Goal: Information Seeking & Learning: Learn about a topic

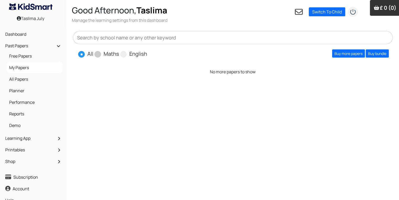
click at [104, 53] on label "Maths" at bounding box center [111, 54] width 15 height 8
click at [119, 53] on input "Maths" at bounding box center [120, 51] width 3 height 3
radio input "true"
click at [355, 54] on link "Buy more papers" at bounding box center [348, 53] width 33 height 8
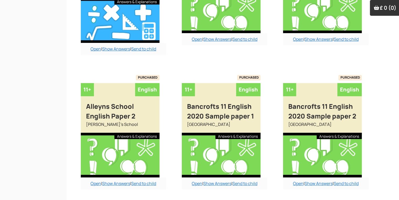
scroll to position [450, 0]
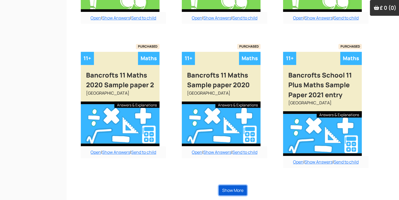
click at [238, 187] on button "Show More" at bounding box center [233, 190] width 28 height 10
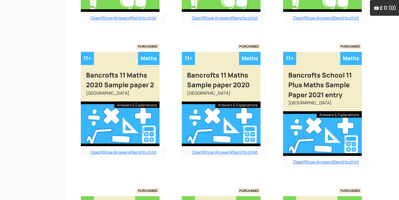
click at [296, 164] on link "Open" at bounding box center [298, 162] width 11 height 6
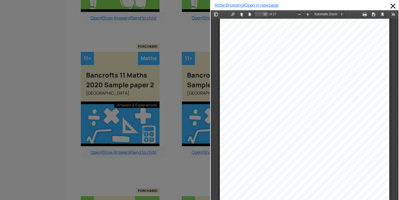
scroll to position [4326, 0]
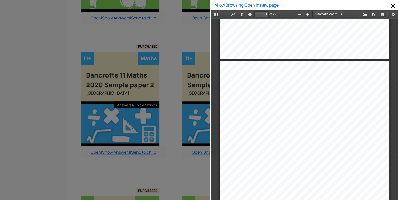
drag, startPoint x: 399, startPoint y: 159, endPoint x: 184, endPoint y: 82, distance: 228.2
click at [389, 6] on span at bounding box center [393, 6] width 8 height 8
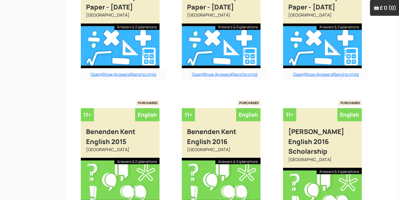
scroll to position [1006, 0]
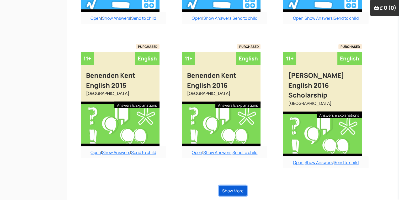
click at [239, 187] on button "Show More" at bounding box center [233, 191] width 28 height 10
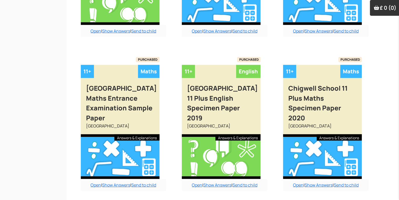
scroll to position [1602, 0]
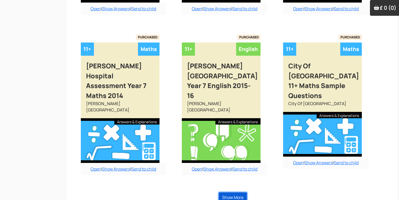
click at [240, 192] on button "Show More" at bounding box center [233, 197] width 28 height 10
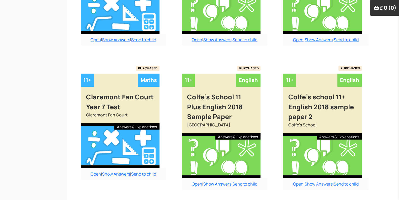
scroll to position [2178, 0]
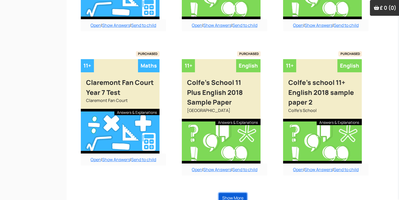
click at [239, 193] on button "Show More" at bounding box center [233, 198] width 28 height 10
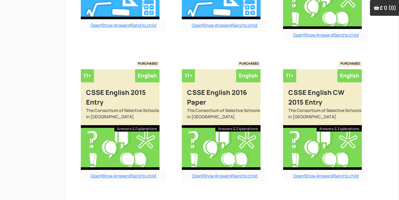
scroll to position [2766, 0]
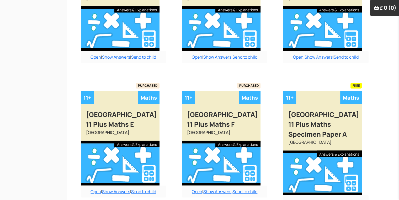
scroll to position [3333, 0]
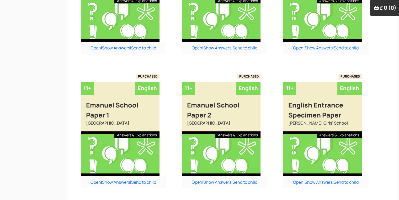
scroll to position [3868, 0]
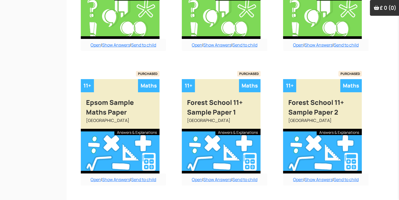
scroll to position [4005, 0]
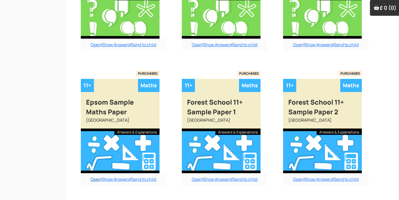
click at [92, 176] on link "Open" at bounding box center [96, 179] width 11 height 6
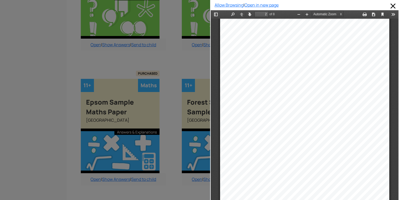
scroll to position [169, 0]
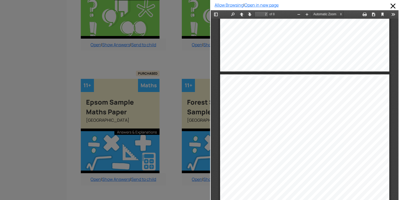
drag, startPoint x: 395, startPoint y: 44, endPoint x: 391, endPoint y: 58, distance: 14.8
click at [391, 58] on div "11+ Entrance Examination Specimen Paper MATHEMATICS Instructions for candidates…" at bounding box center [305, 114] width 188 height 190
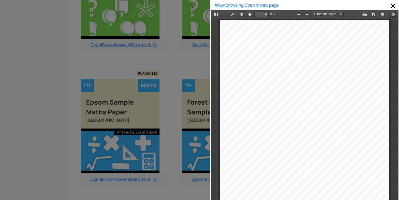
scroll to position [669, 0]
type input "5"
click at [26, 25] on div at bounding box center [105, 100] width 210 height 200
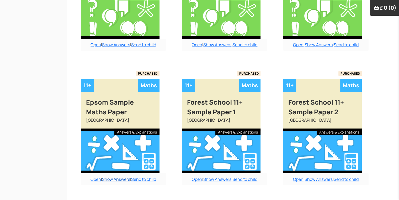
click at [112, 176] on link "Show Answers" at bounding box center [116, 179] width 28 height 6
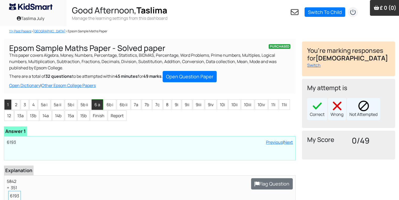
click at [95, 99] on li "6 a" at bounding box center [98, 104] width 12 height 11
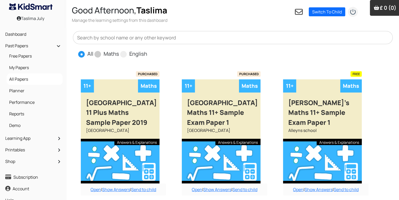
click at [98, 52] on span at bounding box center [98, 54] width 7 height 7
click at [119, 52] on input "Maths" at bounding box center [120, 51] width 3 height 3
radio input "true"
click at [147, 50] on input "English" at bounding box center [148, 51] width 3 height 3
radio input "true"
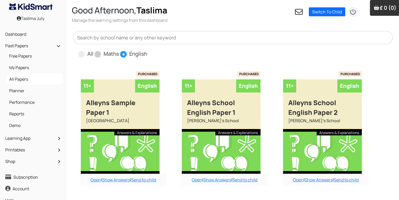
click at [93, 50] on input "All" at bounding box center [94, 51] width 3 height 3
radio input "true"
click at [119, 50] on input "Maths" at bounding box center [120, 51] width 3 height 3
radio input "true"
click at [147, 50] on input "English" at bounding box center [148, 51] width 3 height 3
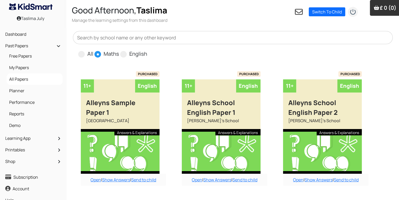
radio input "true"
click at [93, 50] on input "All" at bounding box center [94, 51] width 3 height 3
radio input "true"
click at [119, 50] on input "Maths" at bounding box center [120, 51] width 3 height 3
radio input "true"
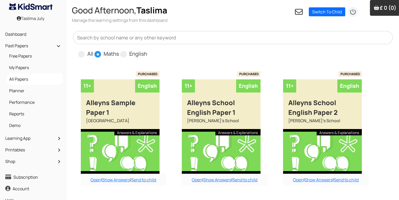
click at [147, 50] on input "English" at bounding box center [148, 51] width 3 height 3
radio input "true"
radio input "false"
click at [93, 50] on input "All" at bounding box center [94, 51] width 3 height 3
radio input "true"
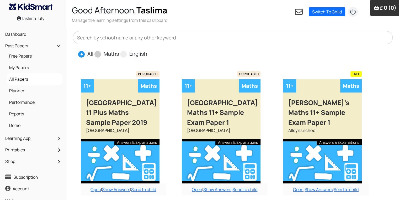
click at [119, 50] on input "Maths" at bounding box center [120, 51] width 3 height 3
radio input "true"
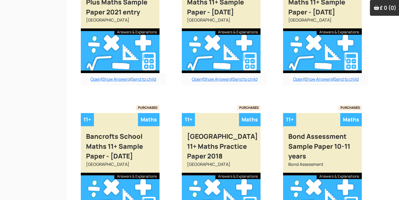
scroll to position [460, 0]
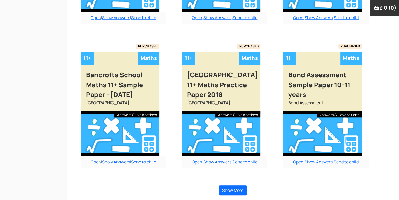
radio input "true"
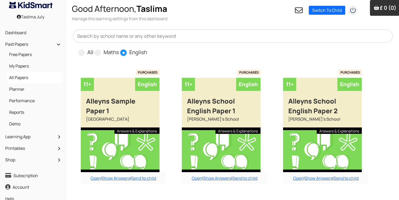
scroll to position [0, 0]
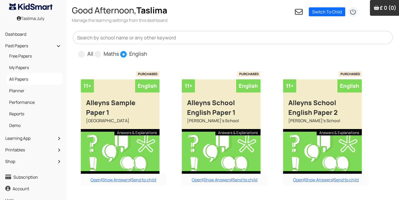
click at [93, 50] on input "All" at bounding box center [94, 51] width 3 height 3
radio input "true"
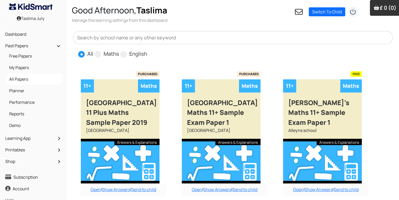
click at [119, 50] on input "Maths" at bounding box center [120, 51] width 3 height 3
radio input "true"
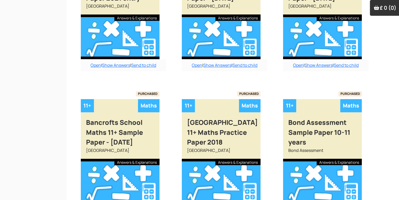
scroll to position [460, 0]
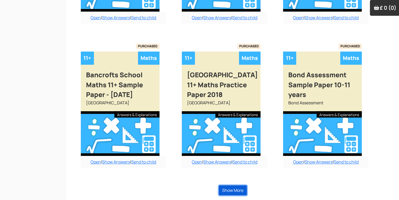
click at [239, 188] on button "Show More" at bounding box center [233, 190] width 28 height 10
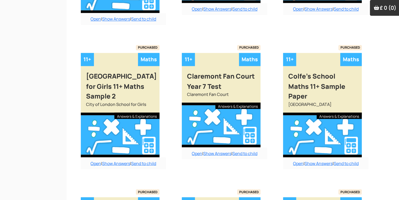
scroll to position [1052, 0]
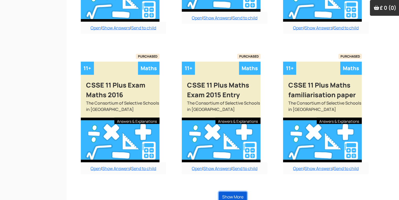
click at [235, 192] on button "Show More" at bounding box center [233, 197] width 28 height 10
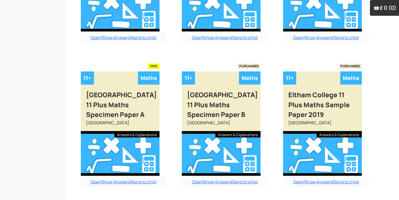
scroll to position [1608, 0]
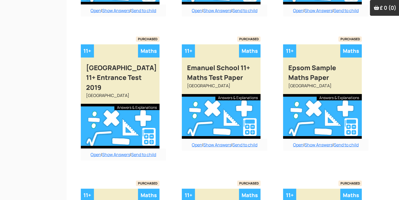
scroll to position [1648, 0]
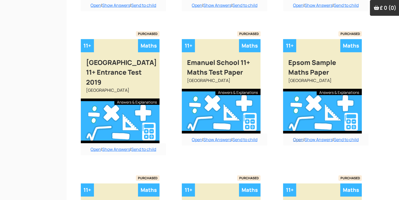
click at [293, 137] on link "Open" at bounding box center [298, 140] width 11 height 6
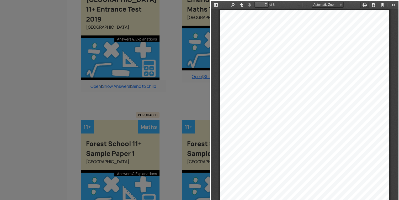
scroll to position [1335, 0]
type input "8"
click at [176, 72] on div at bounding box center [105, 100] width 210 height 200
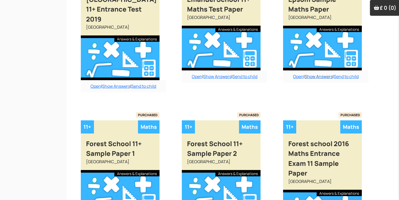
click at [319, 74] on link "Show Answers" at bounding box center [319, 77] width 28 height 6
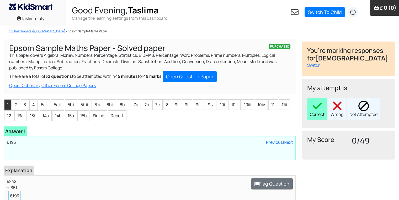
click at [309, 106] on div "Correct" at bounding box center [317, 109] width 20 height 22
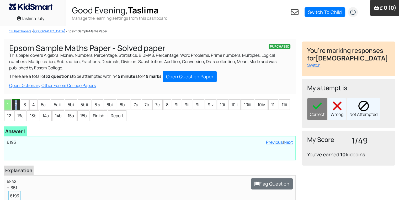
drag, startPoint x: 16, startPoint y: 105, endPoint x: 15, endPoint y: 103, distance: 2.8
click at [15, 103] on li "2" at bounding box center [16, 104] width 8 height 11
click at [319, 113] on div "Correct" at bounding box center [317, 109] width 20 height 22
click at [20, 106] on li "2" at bounding box center [16, 104] width 8 height 11
click at [22, 102] on li "3" at bounding box center [25, 104] width 8 height 11
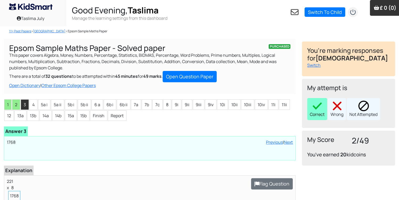
click at [326, 112] on div "Correct" at bounding box center [317, 109] width 20 height 22
click at [33, 101] on li "4" at bounding box center [33, 104] width 8 height 11
click at [319, 108] on img at bounding box center [317, 106] width 11 height 11
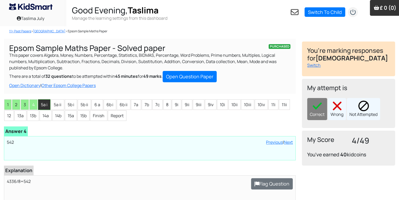
click at [43, 105] on li "5a i" at bounding box center [44, 104] width 12 height 11
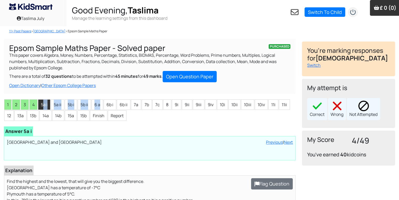
drag, startPoint x: 43, startPoint y: 105, endPoint x: 144, endPoint y: 96, distance: 101.5
click at [144, 96] on div "PURCHASED Epsom Sample Maths Paper - Solved paper This paper covers Algebra, Mo…" at bounding box center [150, 157] width 298 height 237
click at [313, 109] on img at bounding box center [317, 106] width 11 height 11
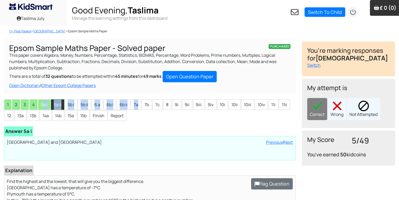
click at [54, 106] on li "5a ii" at bounding box center [57, 104] width 13 height 11
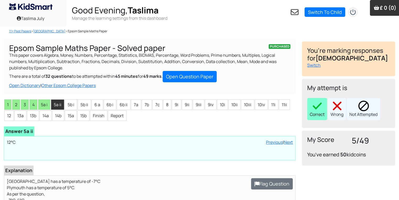
click at [323, 102] on div "Correct" at bounding box center [317, 109] width 20 height 22
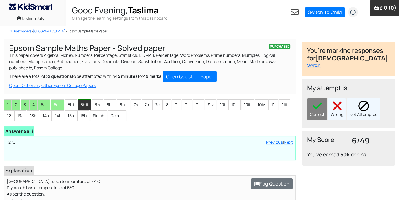
click at [78, 107] on li "5b ii" at bounding box center [84, 104] width 13 height 11
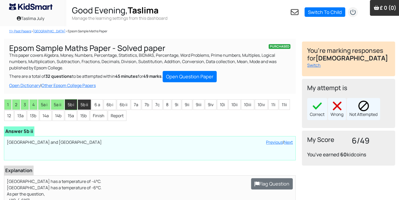
click at [69, 105] on li "5b i" at bounding box center [71, 104] width 12 height 11
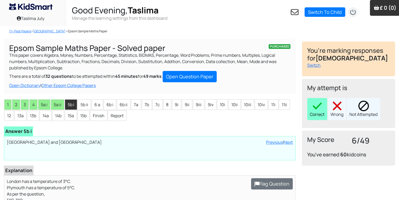
click at [314, 103] on img at bounding box center [317, 106] width 11 height 11
click at [85, 100] on li "5b ii" at bounding box center [84, 104] width 13 height 11
click at [315, 103] on img at bounding box center [317, 106] width 11 height 11
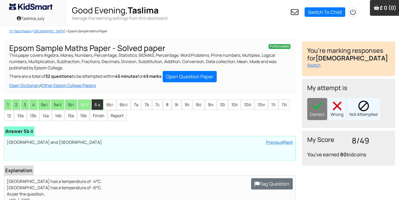
drag, startPoint x: 95, startPoint y: 106, endPoint x: 92, endPoint y: 104, distance: 3.2
click at [92, 104] on li "6 a" at bounding box center [98, 104] width 12 height 11
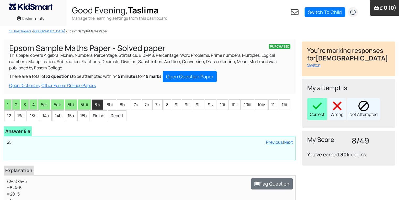
click at [318, 109] on img at bounding box center [317, 106] width 11 height 11
click at [110, 105] on li "6b i" at bounding box center [110, 104] width 13 height 11
click at [327, 109] on div "Correct" at bounding box center [317, 109] width 20 height 22
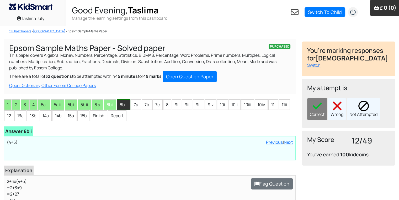
click at [119, 103] on li "6b ii" at bounding box center [124, 104] width 14 height 11
click at [313, 116] on div "Correct" at bounding box center [317, 109] width 20 height 22
click at [136, 103] on li "7a" at bounding box center [136, 104] width 10 height 11
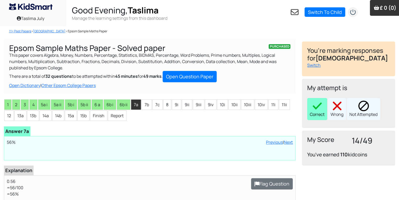
click at [325, 101] on div "Correct" at bounding box center [317, 109] width 20 height 22
click at [144, 101] on li "7b" at bounding box center [147, 104] width 10 height 11
click at [312, 110] on div "Correct" at bounding box center [317, 109] width 20 height 22
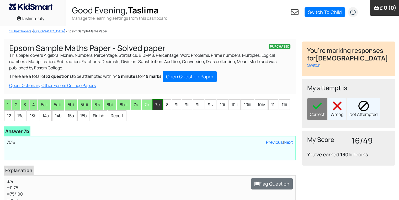
click at [154, 108] on li "7c" at bounding box center [158, 104] width 10 height 11
click at [307, 105] on div "Correct" at bounding box center [317, 109] width 20 height 22
click at [169, 101] on li "8" at bounding box center [167, 104] width 8 height 11
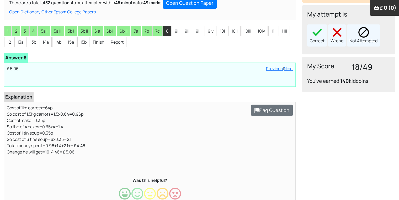
scroll to position [84, 0]
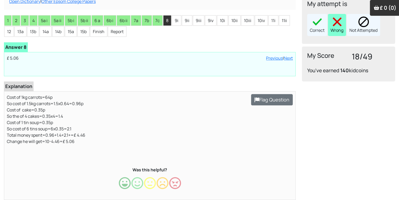
click at [336, 25] on img at bounding box center [337, 22] width 11 height 11
click at [176, 17] on li "9i" at bounding box center [176, 20] width 9 height 11
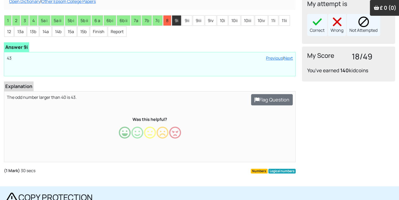
click at [305, 21] on div "My attempt is Correct Wrong Not Attempted" at bounding box center [348, 19] width 93 height 49
click at [311, 23] on div "Correct" at bounding box center [317, 25] width 20 height 22
click at [184, 21] on li "9ii" at bounding box center [187, 20] width 11 height 11
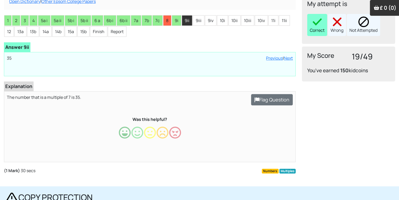
click at [313, 20] on img at bounding box center [317, 22] width 11 height 11
click at [196, 17] on li "9iii" at bounding box center [199, 20] width 12 height 11
click at [308, 19] on div "Correct" at bounding box center [317, 25] width 20 height 22
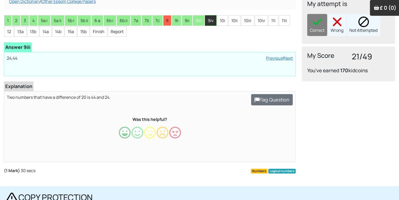
click at [210, 20] on li "9iv" at bounding box center [211, 20] width 12 height 11
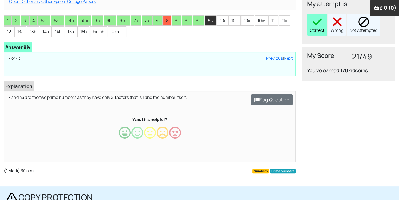
click at [320, 21] on img at bounding box center [317, 22] width 11 height 11
click at [226, 24] on li "10i" at bounding box center [222, 20] width 11 height 11
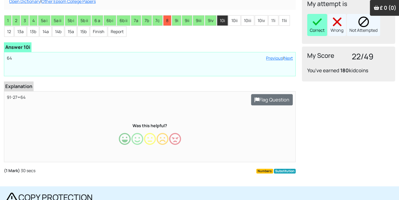
click at [314, 24] on img at bounding box center [317, 22] width 11 height 11
click at [229, 18] on li "10ii" at bounding box center [235, 20] width 12 height 11
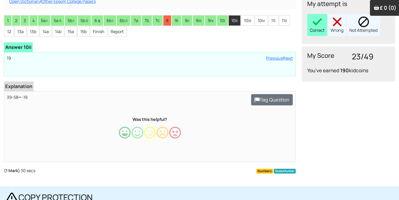
click at [325, 27] on div "Correct" at bounding box center [317, 25] width 20 height 22
click at [244, 17] on li "10iii" at bounding box center [247, 20] width 13 height 11
click at [315, 21] on img at bounding box center [317, 22] width 11 height 11
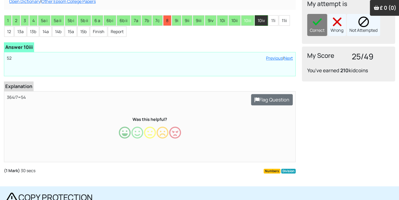
click at [260, 20] on li "10iv" at bounding box center [261, 20] width 13 height 11
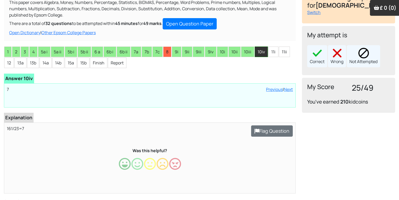
scroll to position [53, 0]
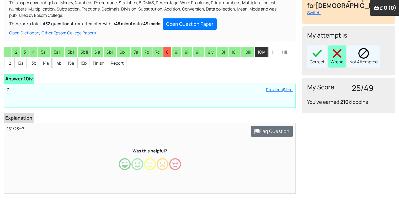
click at [336, 51] on img at bounding box center [337, 53] width 11 height 11
click at [269, 53] on li "11i" at bounding box center [274, 52] width 10 height 11
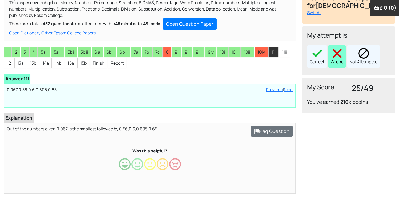
click at [339, 60] on div "Wrong" at bounding box center [337, 56] width 18 height 22
click at [284, 49] on li "11ii" at bounding box center [284, 52] width 11 height 11
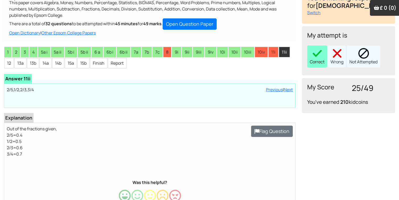
click at [311, 62] on div "Correct" at bounding box center [317, 56] width 20 height 22
click at [11, 63] on li "12" at bounding box center [9, 63] width 10 height 11
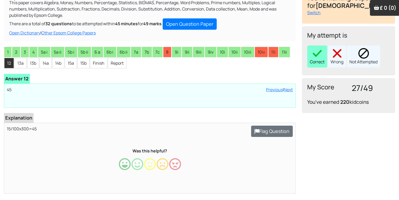
click at [315, 55] on img at bounding box center [317, 53] width 11 height 11
click at [22, 62] on li "13a" at bounding box center [20, 63] width 12 height 11
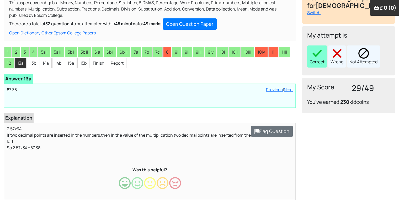
click at [321, 64] on div "Correct" at bounding box center [317, 56] width 20 height 22
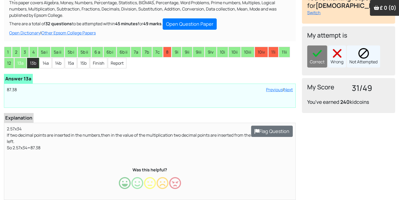
click at [35, 61] on li "13b" at bounding box center [33, 63] width 12 height 11
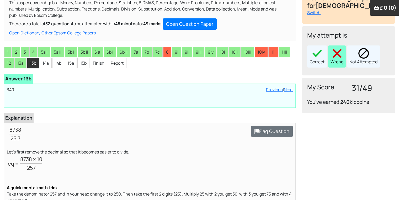
click at [336, 58] on div "Wrong" at bounding box center [337, 56] width 18 height 22
click at [46, 61] on li "14a" at bounding box center [46, 63] width 12 height 11
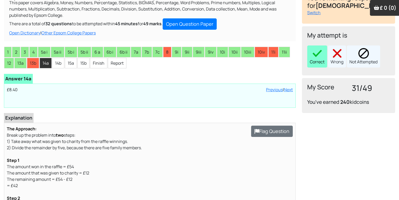
click at [318, 58] on img at bounding box center [317, 53] width 11 height 11
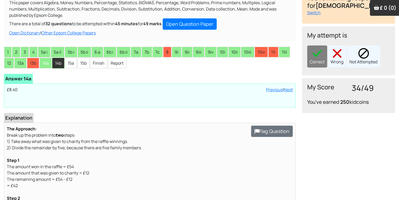
click at [61, 62] on li "14b" at bounding box center [58, 63] width 12 height 11
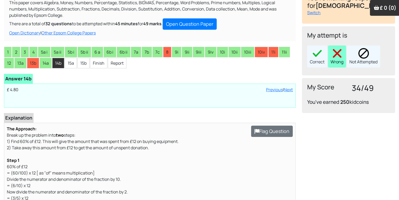
click at [339, 59] on div "Wrong" at bounding box center [337, 56] width 18 height 22
click at [69, 65] on li "15a" at bounding box center [71, 63] width 12 height 11
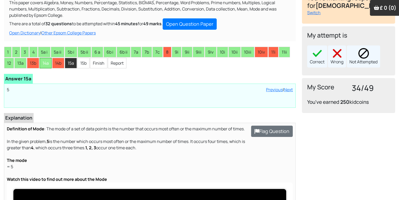
click at [45, 64] on li "14a" at bounding box center [46, 63] width 12 height 11
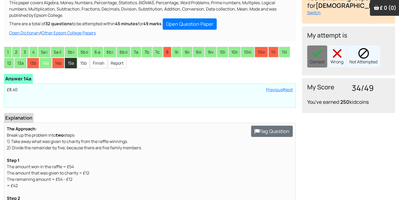
click at [69, 61] on li "15a" at bounding box center [71, 63] width 12 height 11
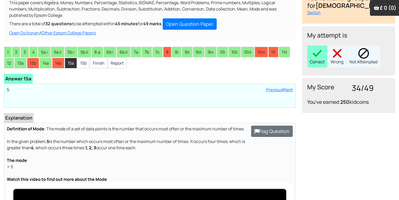
click at [322, 60] on div "Correct" at bounding box center [317, 56] width 20 height 22
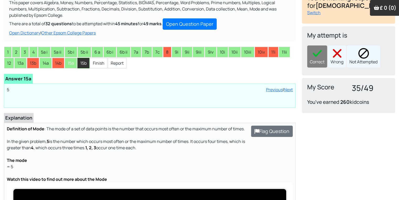
click at [86, 63] on li "15b" at bounding box center [83, 63] width 12 height 11
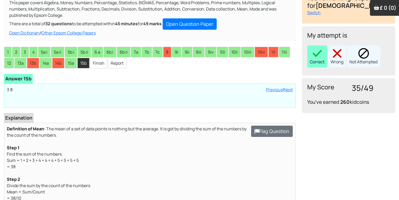
click at [315, 63] on div "Correct" at bounding box center [317, 56] width 20 height 22
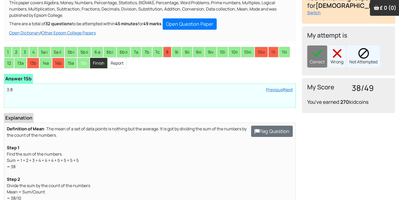
click at [99, 68] on li "Finish" at bounding box center [98, 63] width 17 height 11
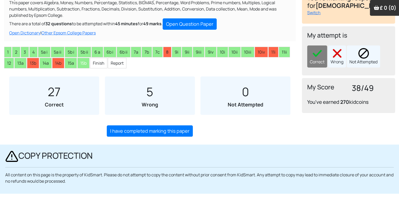
click at [153, 92] on span "5" at bounding box center [149, 91] width 7 height 16
click at [153, 93] on span "5" at bounding box center [149, 91] width 7 height 16
click at [169, 50] on li "8" at bounding box center [167, 52] width 8 height 11
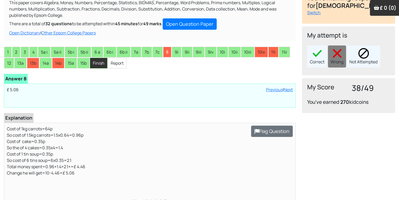
click at [93, 62] on li "Finish" at bounding box center [98, 63] width 17 height 11
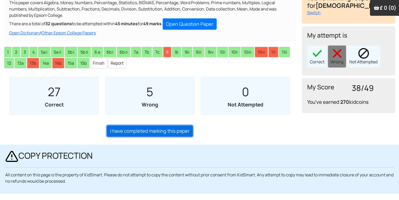
click at [148, 134] on link "I have completed marking this paper" at bounding box center [150, 130] width 86 height 11
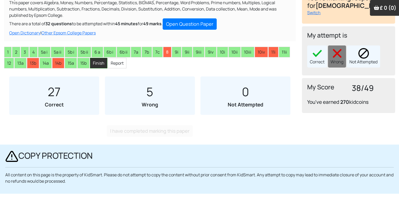
click at [91, 60] on li "Finish" at bounding box center [98, 63] width 17 height 11
click at [166, 54] on li "8" at bounding box center [167, 52] width 8 height 11
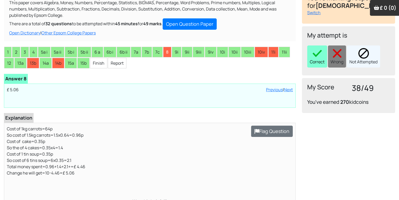
click at [316, 58] on img at bounding box center [317, 53] width 11 height 11
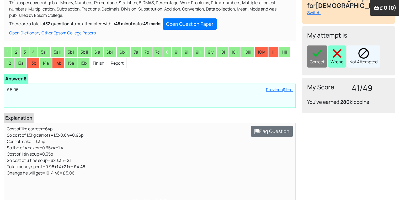
click at [332, 53] on img at bounding box center [337, 53] width 11 height 11
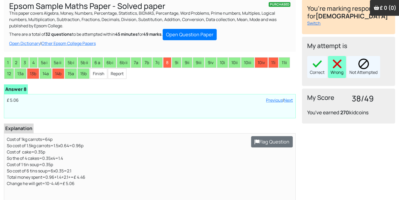
scroll to position [0, 0]
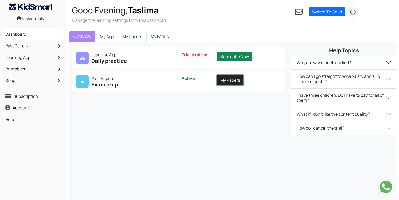
click at [232, 75] on link "My Papers" at bounding box center [230, 80] width 27 height 10
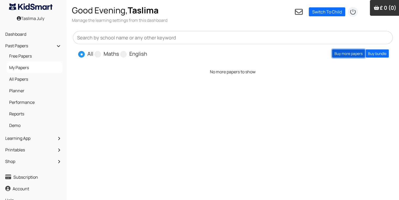
click at [353, 54] on link "Buy more papers" at bounding box center [348, 53] width 33 height 8
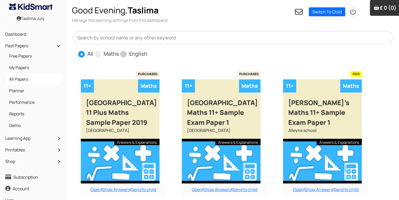
click at [141, 55] on label "English" at bounding box center [138, 54] width 18 height 8
click at [147, 53] on input "English" at bounding box center [148, 51] width 3 height 3
radio input "true"
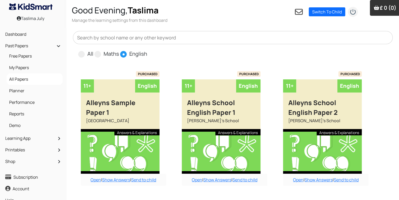
click at [93, 50] on input "All" at bounding box center [94, 51] width 3 height 3
radio input "true"
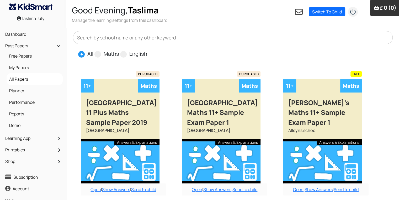
click at [119, 50] on input "Maths" at bounding box center [120, 51] width 3 height 3
radio input "true"
click at [147, 50] on input "English" at bounding box center [148, 51] width 3 height 3
radio input "true"
click at [93, 50] on input "All" at bounding box center [94, 51] width 3 height 3
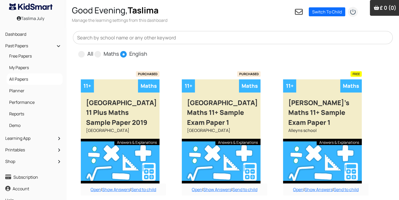
radio input "true"
click at [119, 50] on input "Maths" at bounding box center [120, 51] width 3 height 3
radio input "true"
click at [147, 50] on input "English" at bounding box center [148, 51] width 3 height 3
radio input "true"
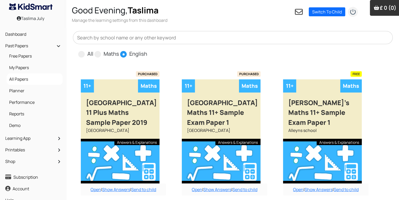
click at [93, 50] on input "All" at bounding box center [94, 51] width 3 height 3
radio input "true"
click at [119, 50] on input "Maths" at bounding box center [120, 51] width 3 height 3
radio input "true"
click at [147, 50] on input "English" at bounding box center [148, 51] width 3 height 3
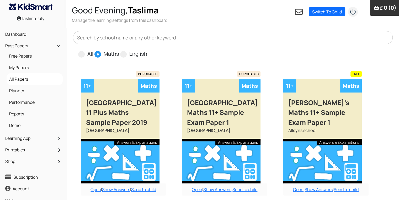
radio input "true"
click at [93, 50] on input "All" at bounding box center [94, 51] width 3 height 3
radio input "true"
click at [119, 50] on input "Maths" at bounding box center [120, 51] width 3 height 3
radio input "true"
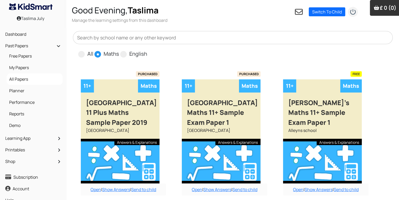
click at [147, 50] on input "English" at bounding box center [148, 51] width 3 height 3
radio input "true"
radio input "false"
click at [93, 50] on input "All" at bounding box center [94, 51] width 3 height 3
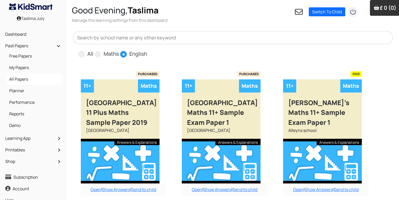
radio input "true"
click at [119, 50] on input "Maths" at bounding box center [120, 51] width 3 height 3
radio input "true"
radio input "false"
click at [147, 50] on input "English" at bounding box center [148, 51] width 3 height 3
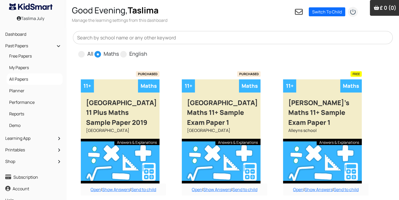
radio input "true"
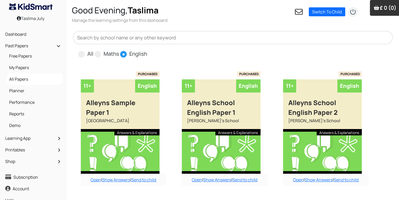
click at [93, 50] on input "All" at bounding box center [94, 51] width 3 height 3
radio input "true"
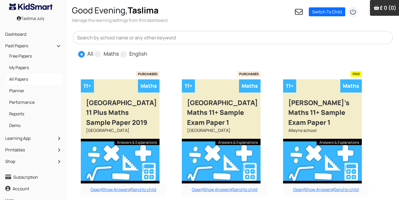
click at [119, 50] on input "Maths" at bounding box center [120, 51] width 3 height 3
radio input "true"
click at [147, 50] on input "English" at bounding box center [148, 51] width 3 height 3
radio input "true"
click at [93, 50] on input "All" at bounding box center [94, 51] width 3 height 3
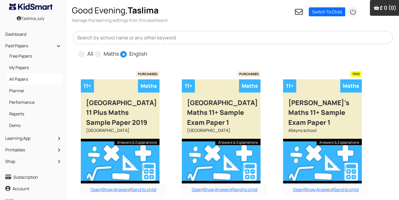
radio input "true"
click at [119, 50] on input "Maths" at bounding box center [120, 51] width 3 height 3
radio input "true"
click at [147, 50] on input "English" at bounding box center [148, 51] width 3 height 3
radio input "true"
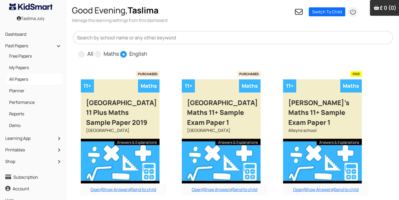
radio input "false"
click at [93, 50] on input "All" at bounding box center [94, 51] width 3 height 3
radio input "true"
click at [119, 50] on input "Maths" at bounding box center [120, 51] width 3 height 3
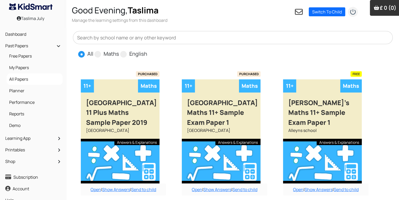
radio input "true"
click at [147, 50] on input "English" at bounding box center [148, 51] width 3 height 3
radio input "true"
radio input "false"
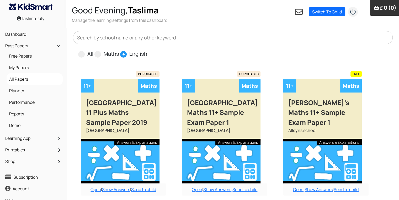
click at [93, 50] on input "All" at bounding box center [94, 51] width 3 height 3
radio input "true"
click at [119, 50] on input "Maths" at bounding box center [120, 51] width 3 height 3
radio input "true"
click at [147, 50] on input "English" at bounding box center [148, 51] width 3 height 3
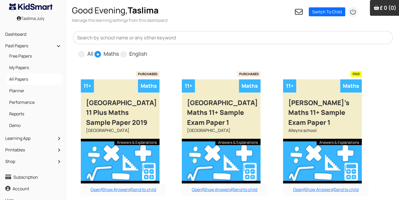
radio input "true"
click at [93, 50] on input "All" at bounding box center [94, 51] width 3 height 3
radio input "true"
click at [119, 50] on input "Maths" at bounding box center [120, 51] width 3 height 3
radio input "true"
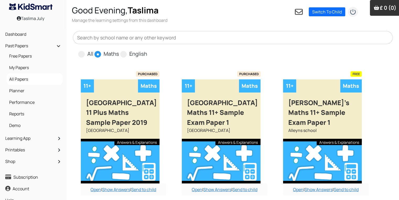
radio input "false"
click at [147, 50] on input "English" at bounding box center [148, 51] width 3 height 3
radio input "true"
click at [93, 50] on input "All" at bounding box center [94, 51] width 3 height 3
radio input "true"
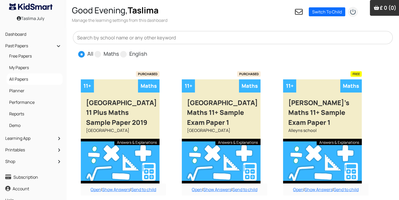
click at [119, 50] on input "Maths" at bounding box center [120, 51] width 3 height 3
radio input "true"
click at [147, 50] on input "English" at bounding box center [148, 51] width 3 height 3
radio input "true"
click at [93, 50] on input "All" at bounding box center [94, 51] width 3 height 3
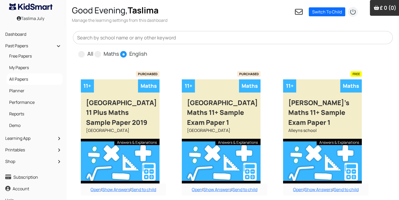
radio input "true"
click at [119, 50] on input "Maths" at bounding box center [120, 51] width 3 height 3
radio input "true"
radio input "false"
click at [147, 50] on input "English" at bounding box center [148, 51] width 3 height 3
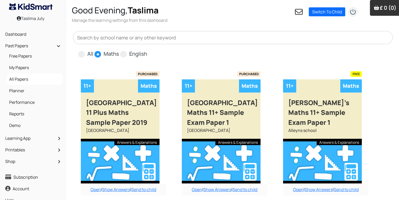
radio input "true"
click at [93, 50] on input "All" at bounding box center [94, 51] width 3 height 3
radio input "true"
click at [119, 50] on input "Maths" at bounding box center [120, 51] width 3 height 3
radio input "true"
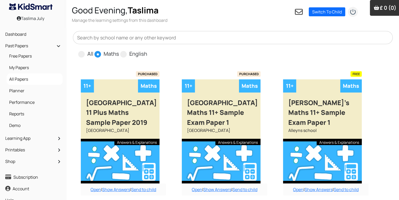
click at [147, 50] on input "English" at bounding box center [148, 51] width 3 height 3
radio input "true"
click at [93, 50] on input "All" at bounding box center [94, 51] width 3 height 3
radio input "true"
click at [119, 50] on input "Maths" at bounding box center [120, 51] width 3 height 3
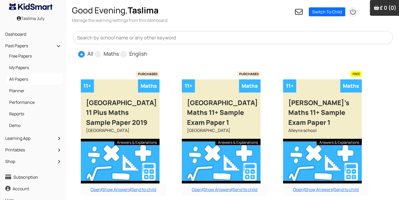
radio input "true"
click at [147, 50] on input "English" at bounding box center [148, 51] width 3 height 3
radio input "true"
click at [93, 50] on input "All" at bounding box center [94, 51] width 3 height 3
radio input "true"
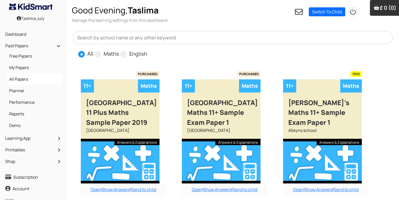
radio input "false"
click at [122, 57] on span at bounding box center [123, 54] width 7 height 7
click at [147, 53] on input "English" at bounding box center [148, 51] width 3 height 3
radio input "true"
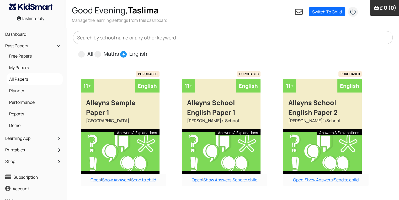
scroll to position [175, 0]
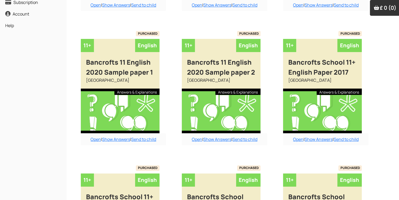
radio input "true"
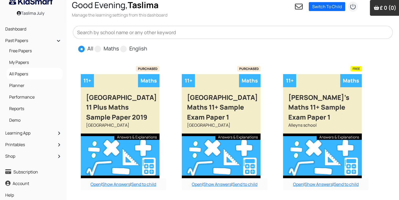
scroll to position [0, 0]
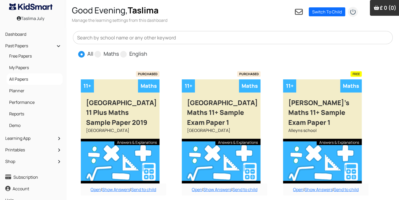
click at [119, 50] on input "Maths" at bounding box center [120, 51] width 3 height 3
radio input "true"
click at [147, 50] on input "English" at bounding box center [148, 51] width 3 height 3
radio input "true"
click at [93, 50] on input "All" at bounding box center [94, 51] width 3 height 3
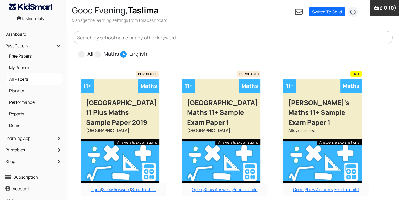
radio input "true"
click at [119, 50] on input "Maths" at bounding box center [120, 51] width 3 height 3
radio input "true"
click at [147, 50] on input "English" at bounding box center [148, 51] width 3 height 3
radio input "true"
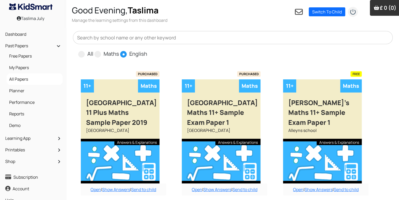
click at [93, 50] on input "All" at bounding box center [94, 51] width 3 height 3
radio input "true"
radio input "false"
click at [119, 50] on input "Maths" at bounding box center [120, 51] width 3 height 3
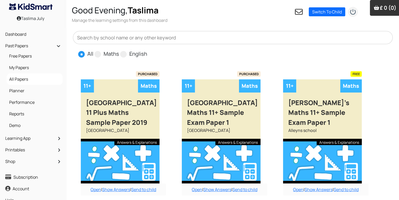
radio input "true"
click at [147, 50] on input "English" at bounding box center [148, 51] width 3 height 3
radio input "true"
click at [93, 50] on input "All" at bounding box center [94, 51] width 3 height 3
radio input "true"
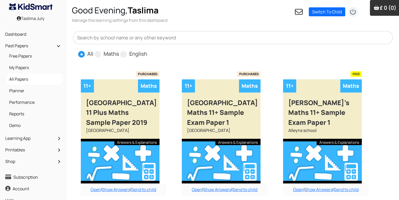
radio input "false"
click at [132, 57] on label "English" at bounding box center [138, 54] width 18 height 8
click at [147, 53] on input "English" at bounding box center [148, 51] width 3 height 3
radio input "true"
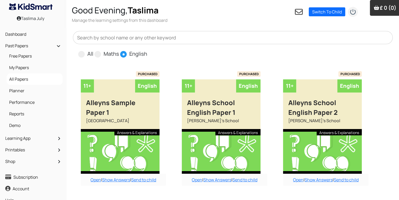
drag, startPoint x: 397, startPoint y: 91, endPoint x: 403, endPoint y: 110, distance: 20.2
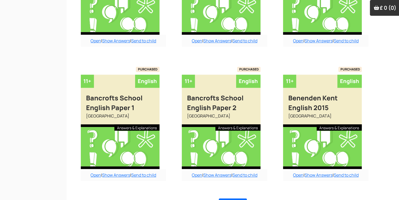
scroll to position [421, 0]
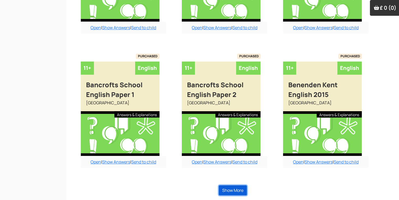
click at [235, 187] on button "Show More" at bounding box center [233, 190] width 28 height 10
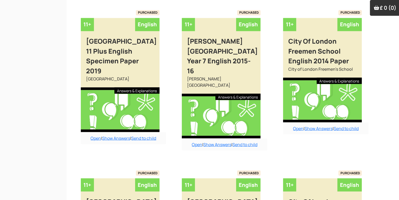
scroll to position [1006, 0]
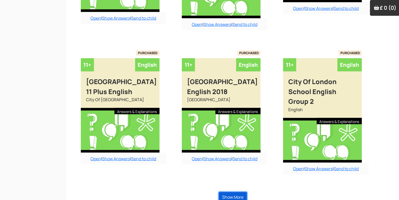
click at [234, 192] on button "Show More" at bounding box center [233, 197] width 28 height 10
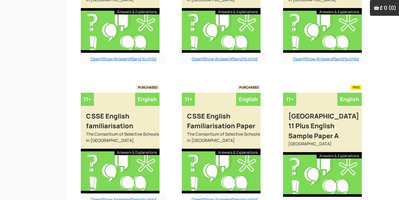
scroll to position [1589, 0]
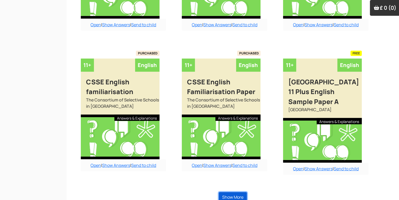
click at [234, 192] on button "Show More" at bounding box center [233, 197] width 28 height 10
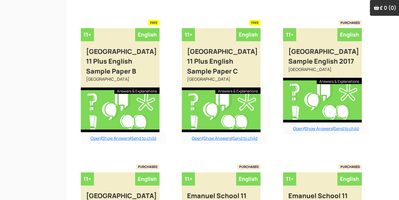
scroll to position [1773, 0]
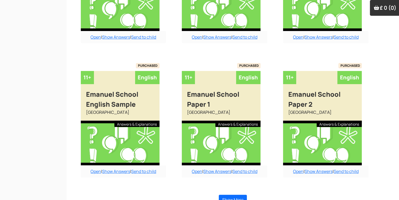
scroll to position [2135, 0]
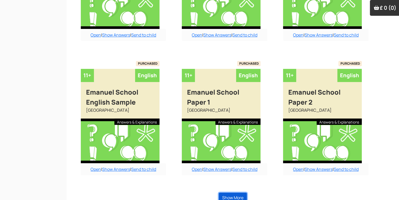
click at [237, 192] on button "Show More" at bounding box center [233, 197] width 28 height 10
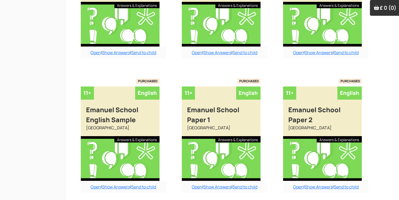
scroll to position [2118, 0]
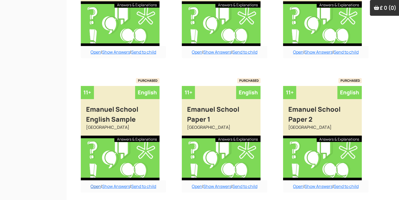
click at [97, 183] on link "Open" at bounding box center [96, 186] width 11 height 6
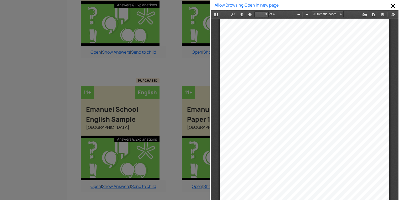
scroll to position [474, 0]
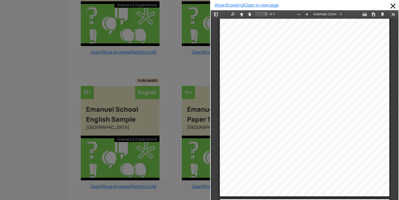
type input "1"
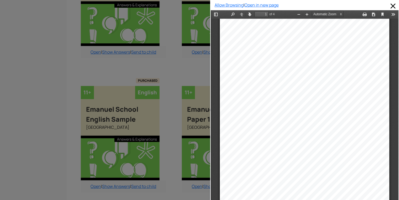
scroll to position [1, 0]
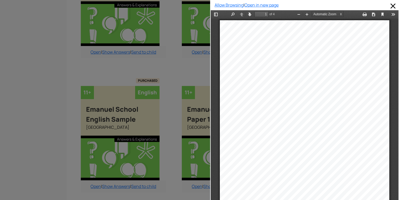
click at [168, 54] on div at bounding box center [105, 100] width 210 height 200
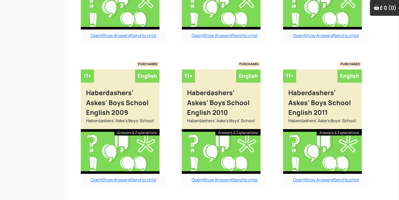
scroll to position [2711, 0]
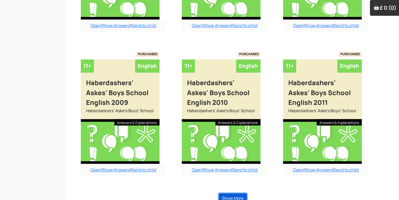
click at [220, 193] on button "Show More" at bounding box center [233, 198] width 28 height 10
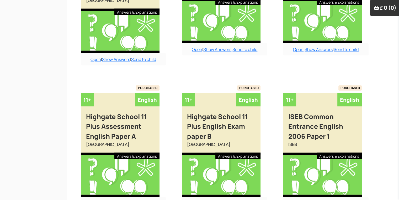
scroll to position [3316, 0]
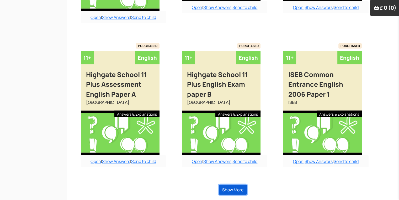
click at [229, 192] on button "Show More" at bounding box center [233, 190] width 28 height 10
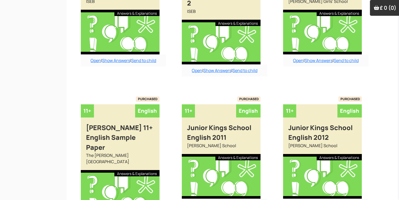
scroll to position [3922, 0]
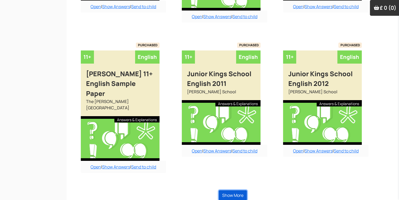
click at [229, 192] on button "Show More" at bounding box center [233, 195] width 28 height 10
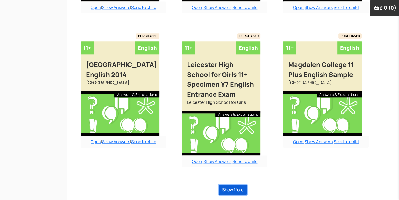
click at [229, 192] on button "Show More" at bounding box center [233, 190] width 28 height 10
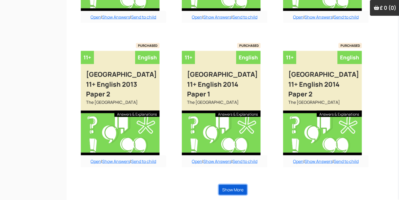
click at [229, 192] on button "Show More" at bounding box center [233, 190] width 28 height 10
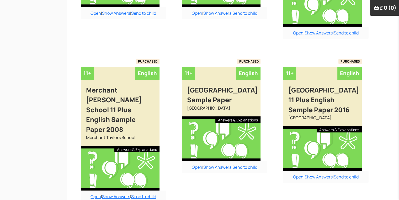
scroll to position [5699, 0]
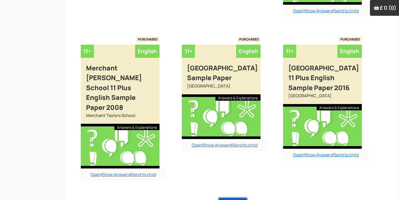
click at [231, 198] on button "Show More" at bounding box center [233, 203] width 28 height 10
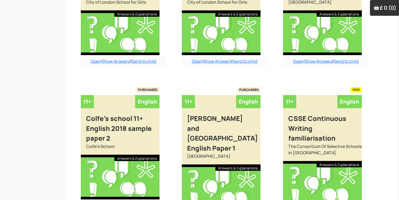
scroll to position [1257, 0]
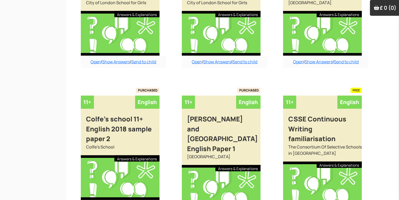
click at [231, 190] on div at bounding box center [221, 187] width 79 height 45
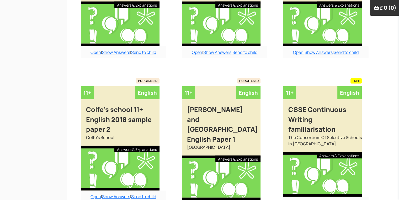
scroll to position [1268, 0]
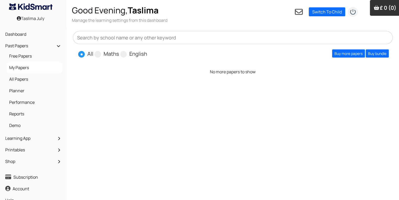
scroll to position [11, 0]
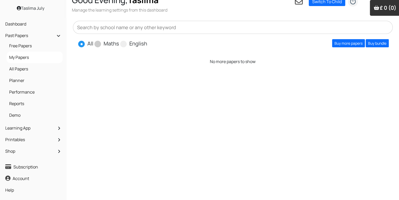
click at [100, 45] on span at bounding box center [98, 44] width 7 height 7
click at [119, 43] on input "Maths" at bounding box center [120, 41] width 3 height 3
radio input "true"
click at [349, 41] on link "Buy more papers" at bounding box center [348, 43] width 33 height 8
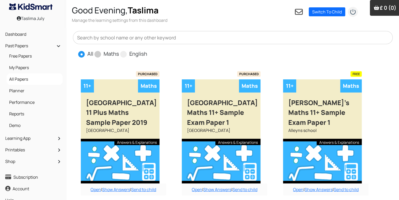
click at [104, 53] on label "Maths" at bounding box center [111, 54] width 15 height 8
click at [119, 53] on input "Maths" at bounding box center [120, 51] width 3 height 3
radio input "true"
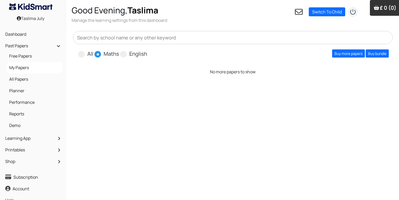
scroll to position [11, 0]
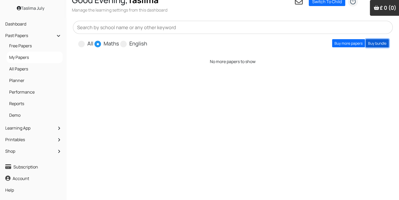
click at [380, 44] on link "Buy bundle" at bounding box center [377, 43] width 23 height 8
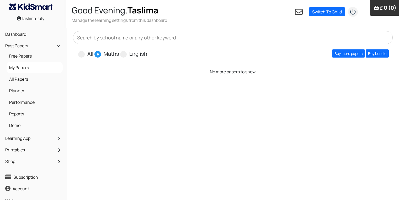
scroll to position [11, 0]
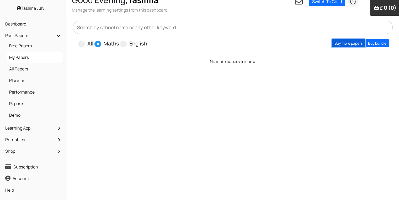
click at [339, 43] on link "Buy more papers" at bounding box center [348, 43] width 33 height 8
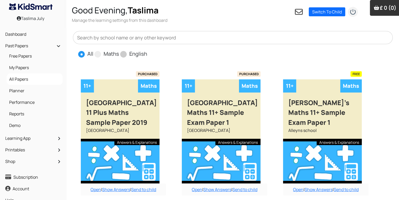
click at [132, 54] on label "English" at bounding box center [138, 54] width 18 height 8
click at [147, 53] on input "English" at bounding box center [148, 51] width 3 height 3
radio input "true"
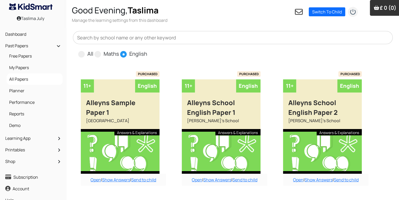
click at [93, 50] on input "All" at bounding box center [94, 51] width 3 height 3
radio input "true"
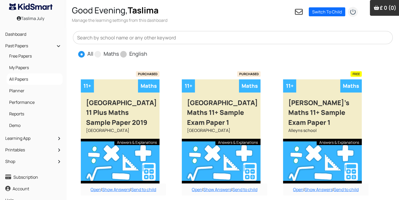
click at [119, 50] on input "Maths" at bounding box center [120, 51] width 3 height 3
radio input "true"
click at [147, 50] on input "English" at bounding box center [148, 51] width 3 height 3
radio input "true"
click at [93, 50] on input "All" at bounding box center [94, 51] width 3 height 3
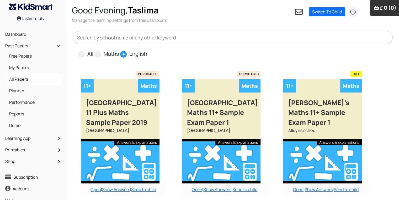
radio input "true"
click at [119, 50] on input "Maths" at bounding box center [120, 51] width 3 height 3
radio input "true"
click at [147, 50] on input "English" at bounding box center [148, 51] width 3 height 3
radio input "true"
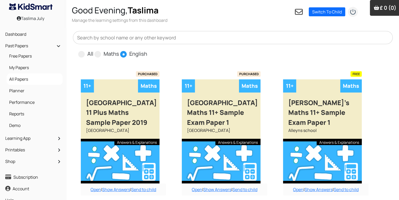
click at [93, 50] on input "All" at bounding box center [94, 51] width 3 height 3
radio input "true"
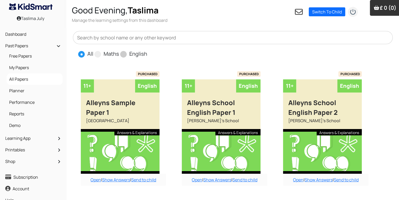
radio input "false"
click at [119, 50] on input "Maths" at bounding box center [120, 51] width 3 height 3
radio input "true"
click at [147, 50] on input "English" at bounding box center [148, 51] width 3 height 3
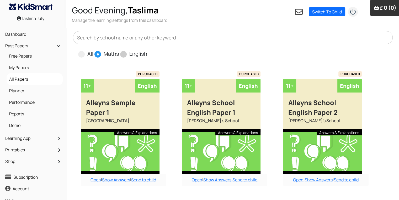
radio input "true"
click at [93, 50] on input "All" at bounding box center [94, 51] width 3 height 3
radio input "true"
radio input "false"
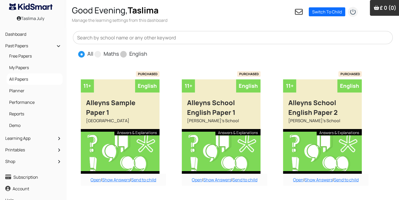
click at [119, 50] on input "Maths" at bounding box center [120, 51] width 3 height 3
radio input "true"
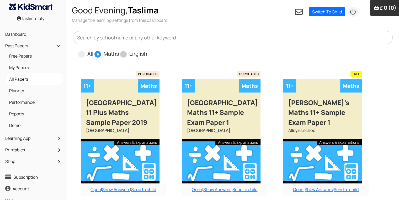
click at [147, 50] on input "English" at bounding box center [148, 51] width 3 height 3
radio input "true"
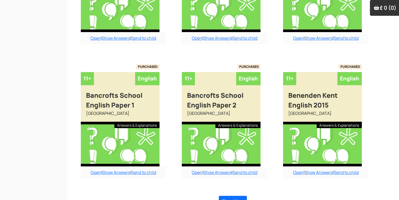
scroll to position [421, 0]
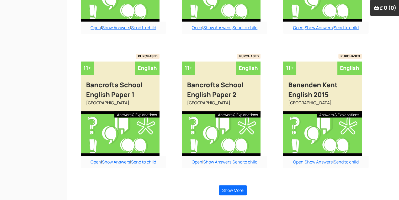
radio input "true"
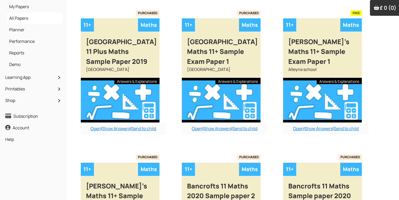
scroll to position [24, 0]
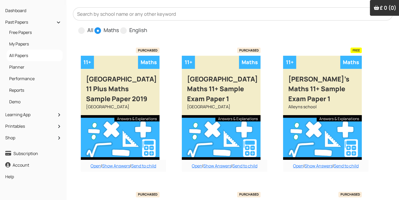
click at [93, 26] on input "All" at bounding box center [94, 27] width 3 height 3
radio input "true"
click at [147, 26] on input "English" at bounding box center [148, 27] width 3 height 3
radio input "true"
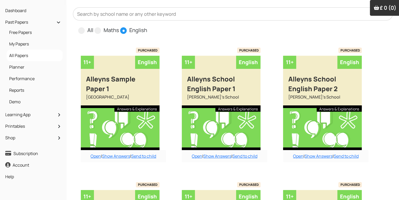
scroll to position [0, 0]
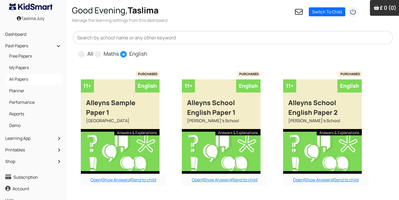
click at [93, 50] on input "All" at bounding box center [94, 51] width 3 height 3
radio input "true"
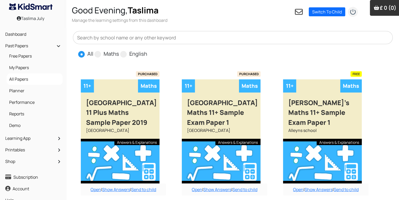
click at [119, 50] on input "Maths" at bounding box center [120, 51] width 3 height 3
radio input "true"
click at [147, 50] on input "English" at bounding box center [148, 51] width 3 height 3
radio input "true"
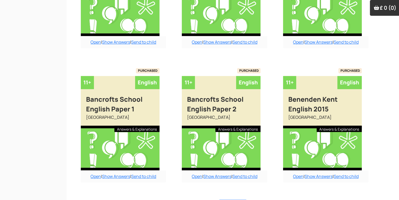
scroll to position [421, 0]
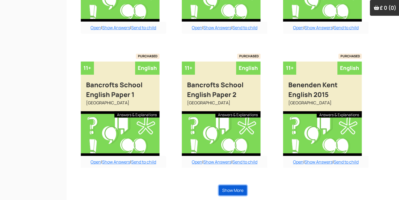
click at [229, 190] on button "Show More" at bounding box center [233, 190] width 28 height 10
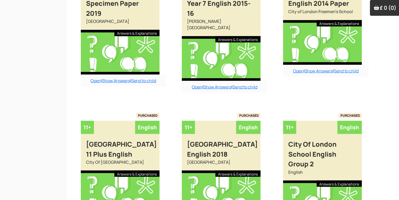
scroll to position [1006, 0]
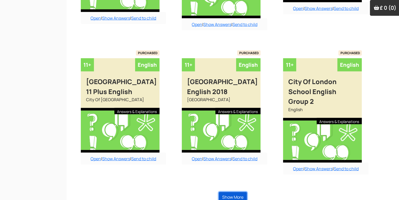
click at [238, 192] on button "Show More" at bounding box center [233, 197] width 28 height 10
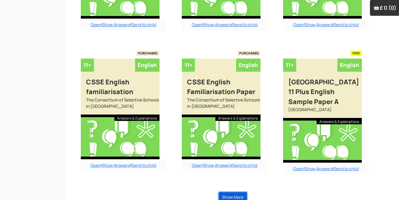
click at [236, 192] on button "Show More" at bounding box center [233, 197] width 28 height 10
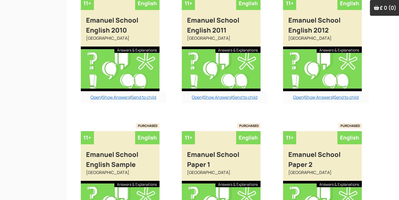
scroll to position [2135, 0]
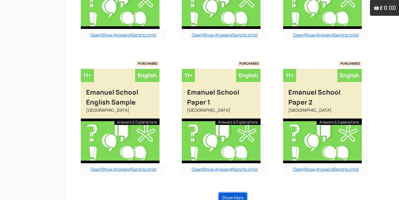
click at [230, 192] on button "Show More" at bounding box center [233, 197] width 28 height 10
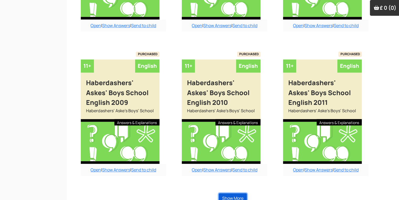
click at [232, 193] on button "Show More" at bounding box center [233, 198] width 28 height 10
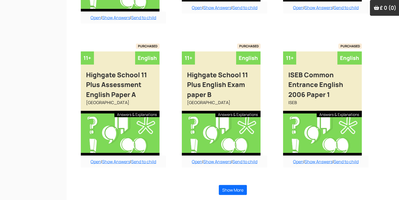
scroll to position [3316, 0]
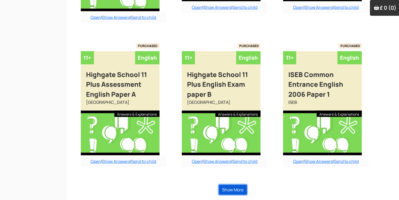
click at [243, 189] on button "Show More" at bounding box center [233, 190] width 28 height 10
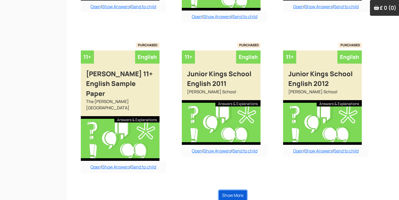
click at [243, 190] on button "Show More" at bounding box center [233, 195] width 28 height 10
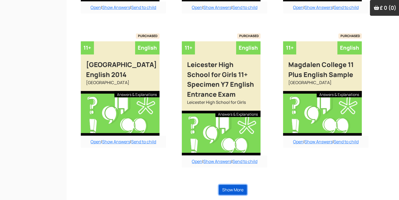
click at [243, 189] on button "Show More" at bounding box center [233, 190] width 28 height 10
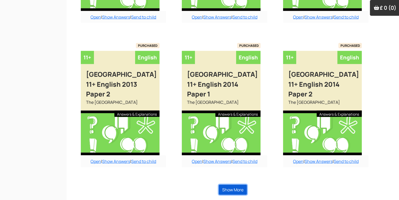
click at [243, 189] on button "Show More" at bounding box center [233, 190] width 28 height 10
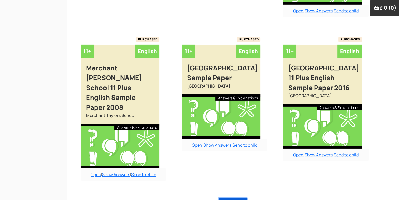
click at [243, 198] on button "Show More" at bounding box center [233, 203] width 28 height 10
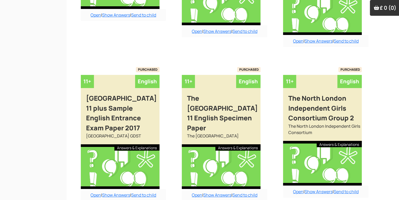
drag, startPoint x: 230, startPoint y: 189, endPoint x: 232, endPoint y: 192, distance: 3.9
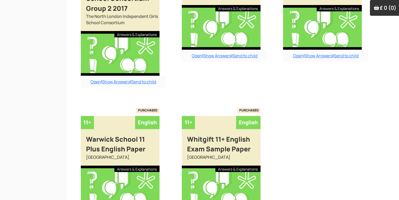
scroll to position [8438, 0]
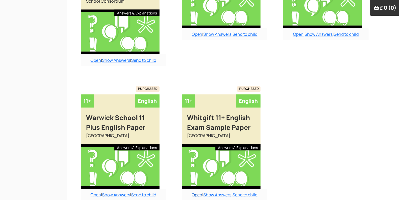
click at [195, 192] on link "Open" at bounding box center [197, 195] width 11 height 6
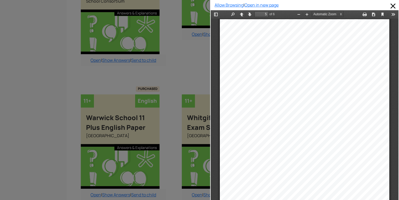
scroll to position [972, 0]
click at [189, 41] on div at bounding box center [105, 100] width 210 height 200
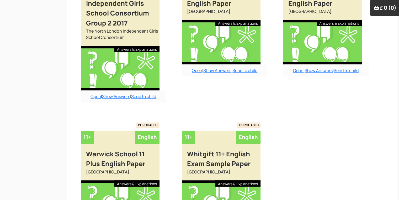
scroll to position [8439, 0]
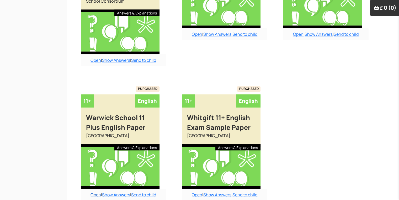
click at [91, 192] on link "Open" at bounding box center [96, 195] width 11 height 6
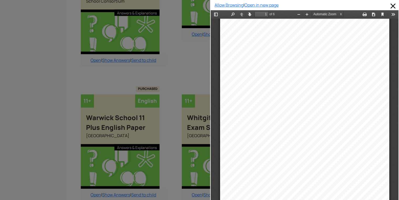
click at [161, 39] on div at bounding box center [105, 100] width 210 height 200
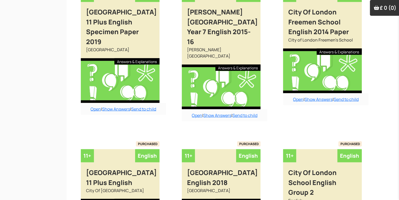
scroll to position [899, 0]
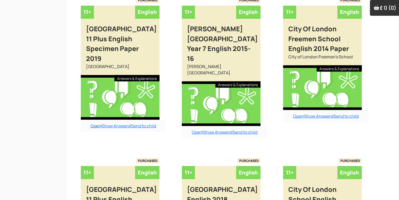
click at [94, 127] on link "Open" at bounding box center [96, 126] width 11 height 6
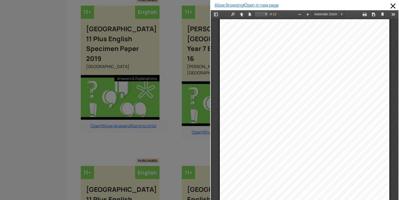
scroll to position [730, 0]
click at [49, 74] on div at bounding box center [105, 100] width 210 height 200
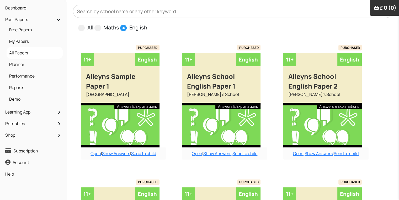
scroll to position [0, 0]
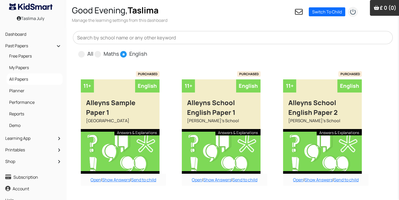
click at [101, 179] on div "Open | Show Answers | Send to child" at bounding box center [124, 180] width 86 height 12
click at [98, 180] on link "Open" at bounding box center [96, 180] width 11 height 6
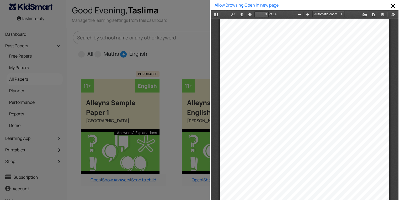
scroll to position [488, 0]
click at [201, 55] on div at bounding box center [105, 100] width 210 height 200
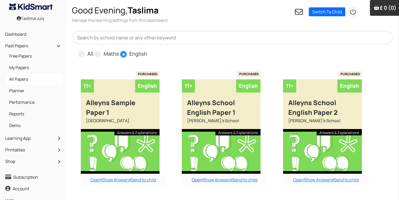
click at [195, 180] on link "Open" at bounding box center [197, 180] width 11 height 6
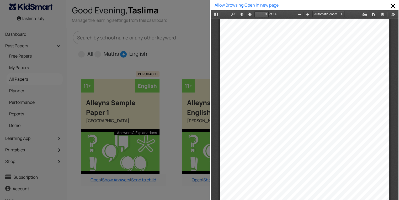
scroll to position [0, 5]
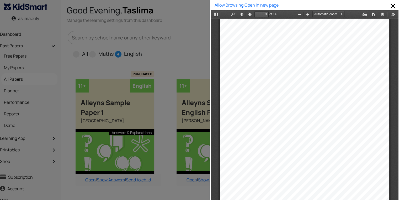
click at [190, 47] on div at bounding box center [105, 100] width 210 height 200
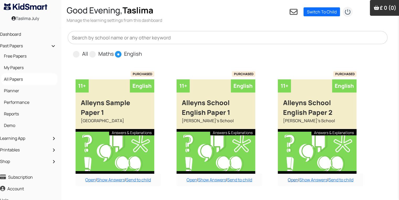
click at [293, 181] on link "Open" at bounding box center [293, 180] width 11 height 6
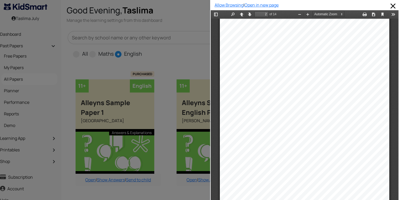
scroll to position [245, 0]
type input "4"
click at [186, 45] on div at bounding box center [105, 100] width 210 height 200
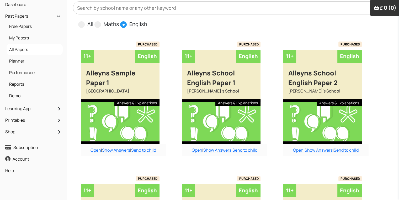
scroll to position [53, 0]
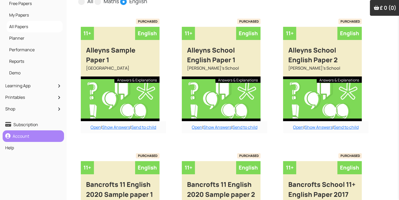
click at [17, 140] on link "Account" at bounding box center [33, 136] width 59 height 9
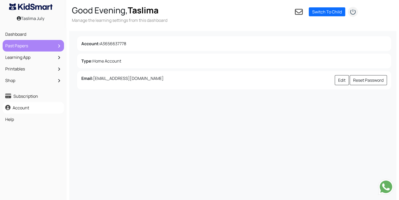
click at [40, 44] on link "Past Papers" at bounding box center [33, 45] width 59 height 9
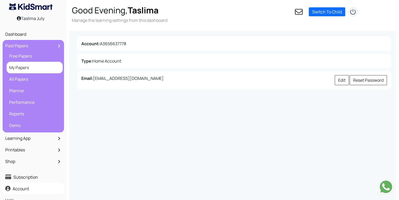
click at [32, 71] on link "My Papers" at bounding box center [35, 67] width 54 height 9
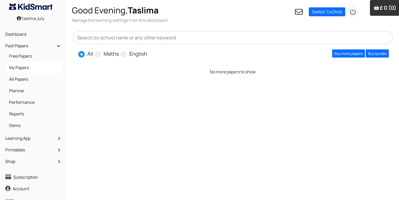
click at [326, 56] on span "Buy more papers Buy bundle" at bounding box center [356, 53] width 65 height 8
click at [342, 54] on link "Buy more papers" at bounding box center [348, 53] width 33 height 8
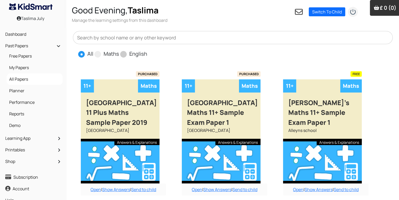
click at [130, 53] on label "English" at bounding box center [138, 54] width 18 height 8
click at [147, 53] on input "English" at bounding box center [148, 51] width 3 height 3
radio input "true"
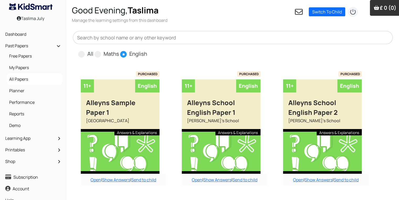
click at [93, 50] on input "All" at bounding box center [94, 51] width 3 height 3
radio input "true"
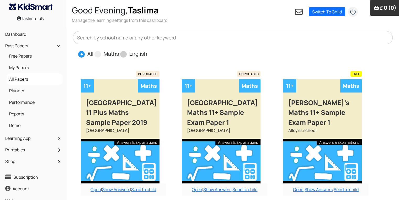
click at [119, 50] on input "Maths" at bounding box center [120, 51] width 3 height 3
radio input "true"
click at [147, 50] on input "English" at bounding box center [148, 51] width 3 height 3
radio input "true"
click at [93, 50] on input "All" at bounding box center [94, 51] width 3 height 3
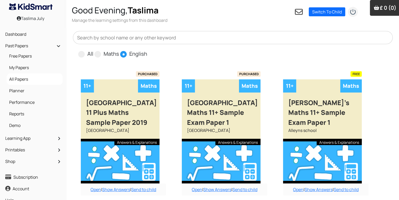
radio input "true"
click at [119, 50] on input "Maths" at bounding box center [120, 51] width 3 height 3
radio input "true"
radio input "false"
click at [147, 50] on input "English" at bounding box center [148, 51] width 3 height 3
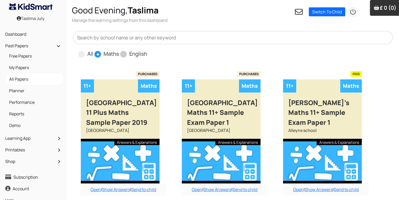
radio input "true"
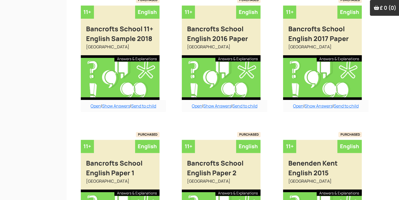
scroll to position [354, 0]
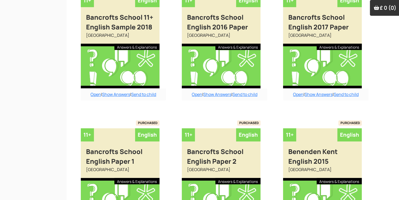
radio input "true"
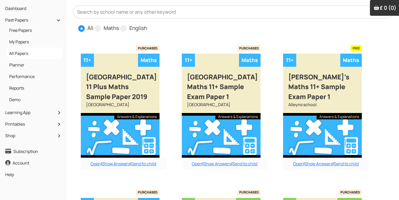
click at [119, 24] on input "Maths" at bounding box center [120, 25] width 3 height 3
radio input "true"
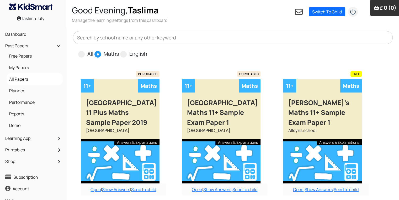
click at [147, 50] on input "English" at bounding box center [148, 51] width 3 height 3
radio input "true"
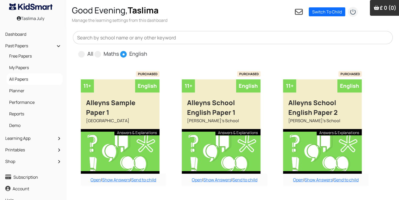
click at [93, 50] on input "All" at bounding box center [94, 51] width 3 height 3
radio input "true"
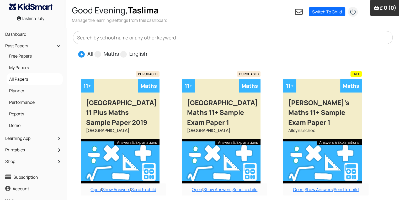
click at [119, 50] on input "Maths" at bounding box center [120, 51] width 3 height 3
radio input "true"
click at [147, 50] on input "English" at bounding box center [148, 51] width 3 height 3
radio input "true"
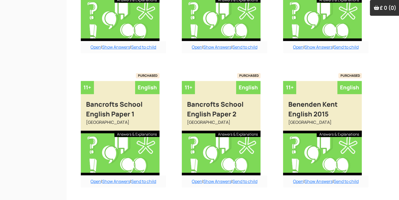
scroll to position [421, 0]
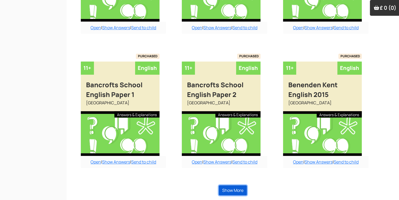
click at [228, 192] on button "Show More" at bounding box center [233, 190] width 28 height 10
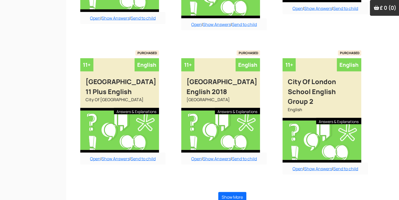
scroll to position [1006, 0]
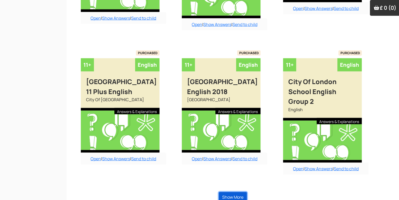
click at [239, 192] on button "Show More" at bounding box center [233, 197] width 28 height 10
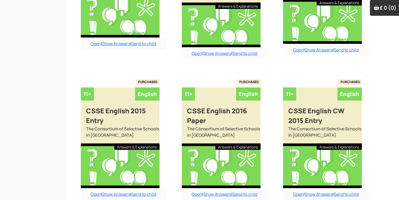
scroll to position [1458, 0]
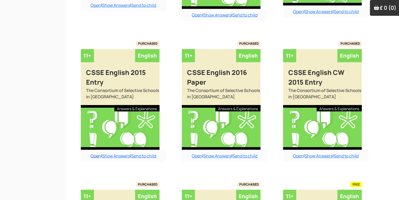
click at [96, 153] on link "Open" at bounding box center [96, 156] width 11 height 6
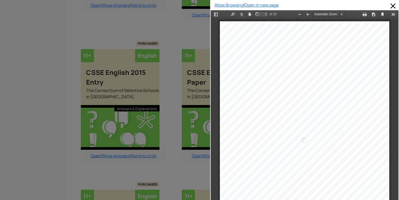
scroll to position [3, 0]
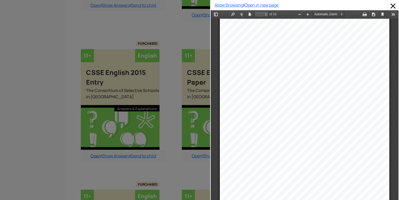
click at [96, 147] on div at bounding box center [105, 100] width 210 height 200
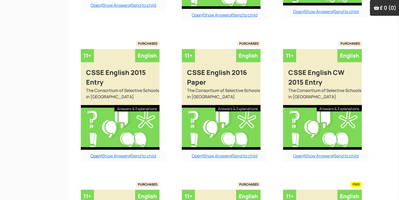
click at [96, 153] on link "Open" at bounding box center [96, 156] width 11 height 6
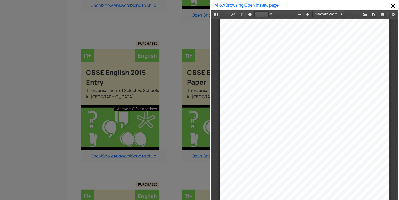
drag, startPoint x: 392, startPoint y: 27, endPoint x: 609, endPoint y: 36, distance: 217.0
click at [154, 25] on div at bounding box center [105, 100] width 210 height 200
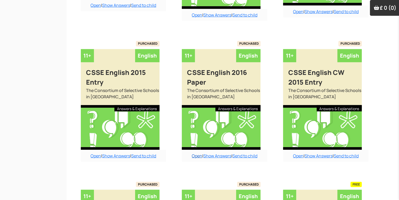
click at [192, 153] on link "Open" at bounding box center [197, 156] width 11 height 6
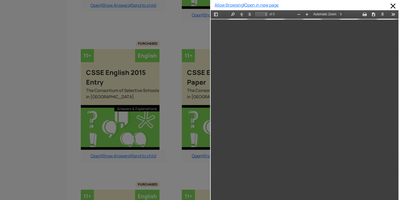
scroll to position [3, 0]
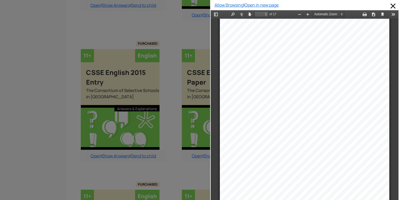
click at [181, 15] on div at bounding box center [105, 100] width 210 height 200
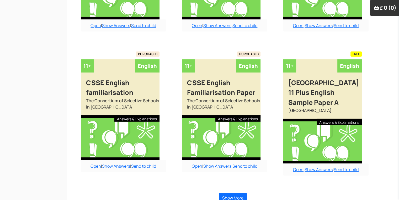
scroll to position [1589, 0]
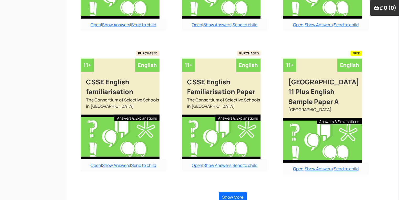
click at [297, 166] on link "Open" at bounding box center [298, 169] width 11 height 6
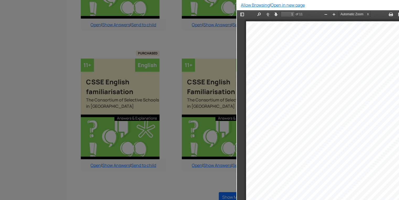
scroll to position [3, 0]
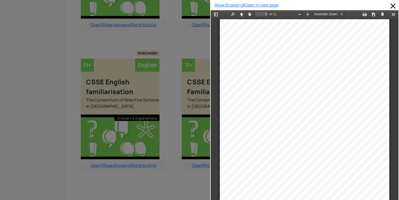
type input "4"
click at [306, 13] on button "Zoom In" at bounding box center [308, 14] width 8 height 7
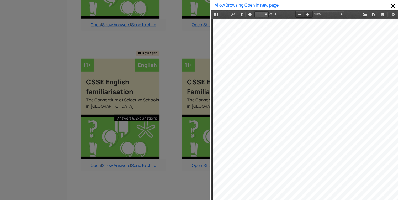
click at [306, 13] on button "Zoom In" at bounding box center [308, 14] width 8 height 7
select select "1"
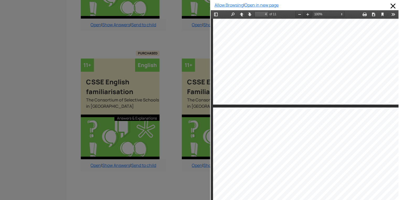
scroll to position [894, 0]
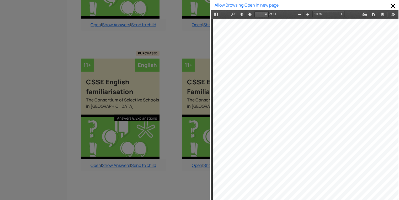
click at [184, 30] on div at bounding box center [105, 100] width 210 height 200
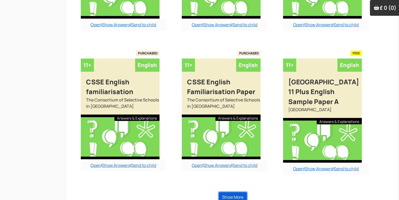
click at [243, 192] on button "Show More" at bounding box center [233, 197] width 28 height 10
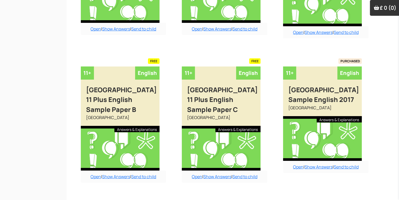
scroll to position [1725, 0]
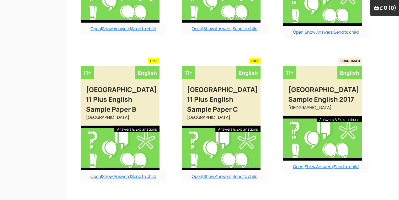
click at [98, 170] on div "Open | Show Answers | Send to child" at bounding box center [124, 176] width 86 height 12
click at [97, 173] on link "Open" at bounding box center [96, 176] width 11 height 6
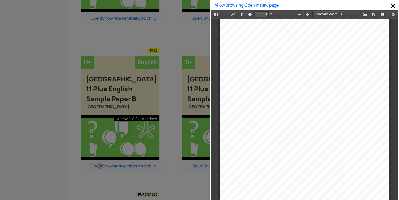
scroll to position [2185, 0]
click at [177, 24] on div at bounding box center [105, 100] width 210 height 200
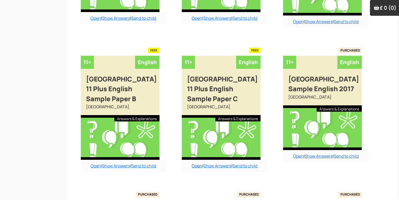
click at [200, 163] on link "Open" at bounding box center [197, 166] width 11 height 6
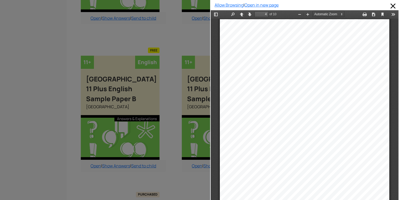
scroll to position [730, 0]
drag, startPoint x: 86, startPoint y: 16, endPoint x: 91, endPoint y: 20, distance: 5.8
click at [89, 19] on div at bounding box center [105, 100] width 210 height 200
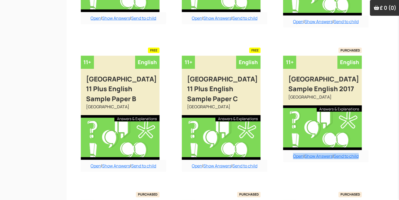
drag, startPoint x: 395, startPoint y: 110, endPoint x: 373, endPoint y: 98, distance: 24.9
click at [93, 163] on link "Open" at bounding box center [96, 166] width 11 height 6
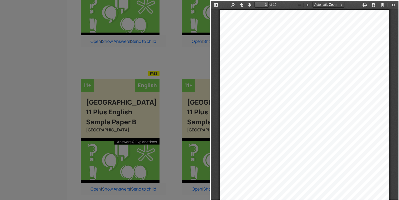
scroll to position [487, 0]
type input "2"
click at [186, 55] on div at bounding box center [105, 100] width 210 height 200
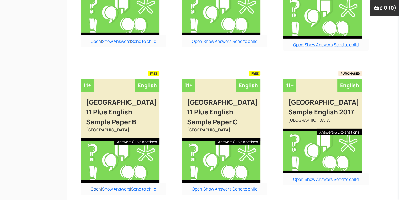
click at [91, 186] on link "Open" at bounding box center [96, 189] width 11 height 6
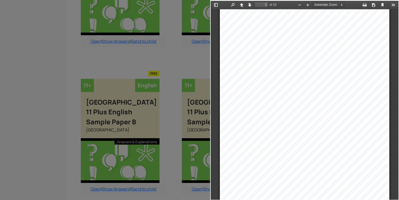
click at [138, 58] on div at bounding box center [105, 100] width 210 height 200
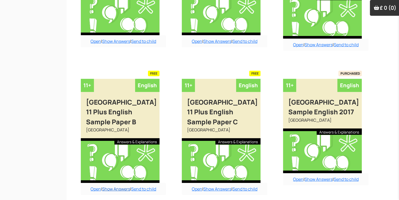
click at [116, 186] on link "Show Answers" at bounding box center [116, 189] width 28 height 6
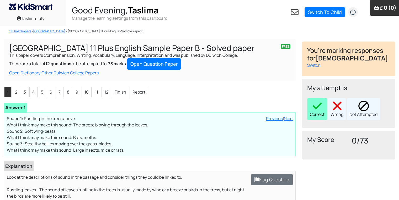
click at [317, 104] on img at bounding box center [317, 106] width 11 height 11
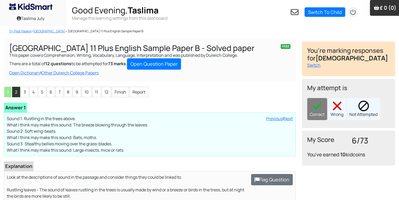
click at [19, 96] on li "2" at bounding box center [16, 92] width 8 height 11
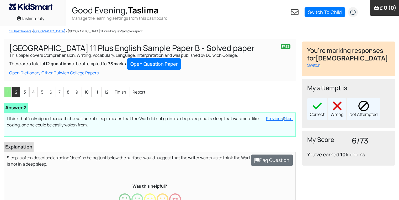
click at [234, 135] on div "Loading interface... Previous | Next I think that 'only dipped beneath the surf…" at bounding box center [150, 124] width 292 height 24
click at [325, 105] on div "Correct" at bounding box center [317, 109] width 20 height 22
click at [25, 96] on li "3" at bounding box center [25, 92] width 8 height 11
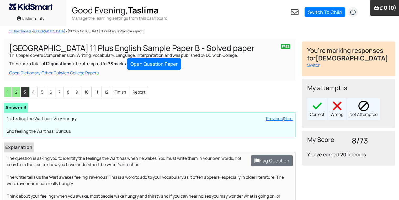
click at [25, 96] on li "3" at bounding box center [25, 92] width 8 height 11
click at [337, 113] on div "Wrong" at bounding box center [337, 109] width 18 height 22
click at [34, 93] on li "4" at bounding box center [33, 92] width 8 height 11
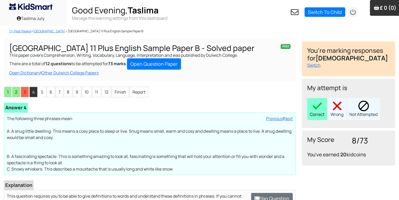
click at [321, 114] on div "Correct" at bounding box center [317, 109] width 20 height 22
click at [39, 96] on li "5" at bounding box center [42, 92] width 8 height 11
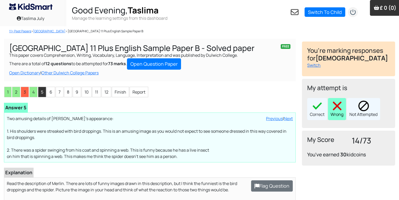
click at [338, 99] on div "Wrong" at bounding box center [337, 109] width 18 height 22
